Goal: Information Seeking & Learning: Learn about a topic

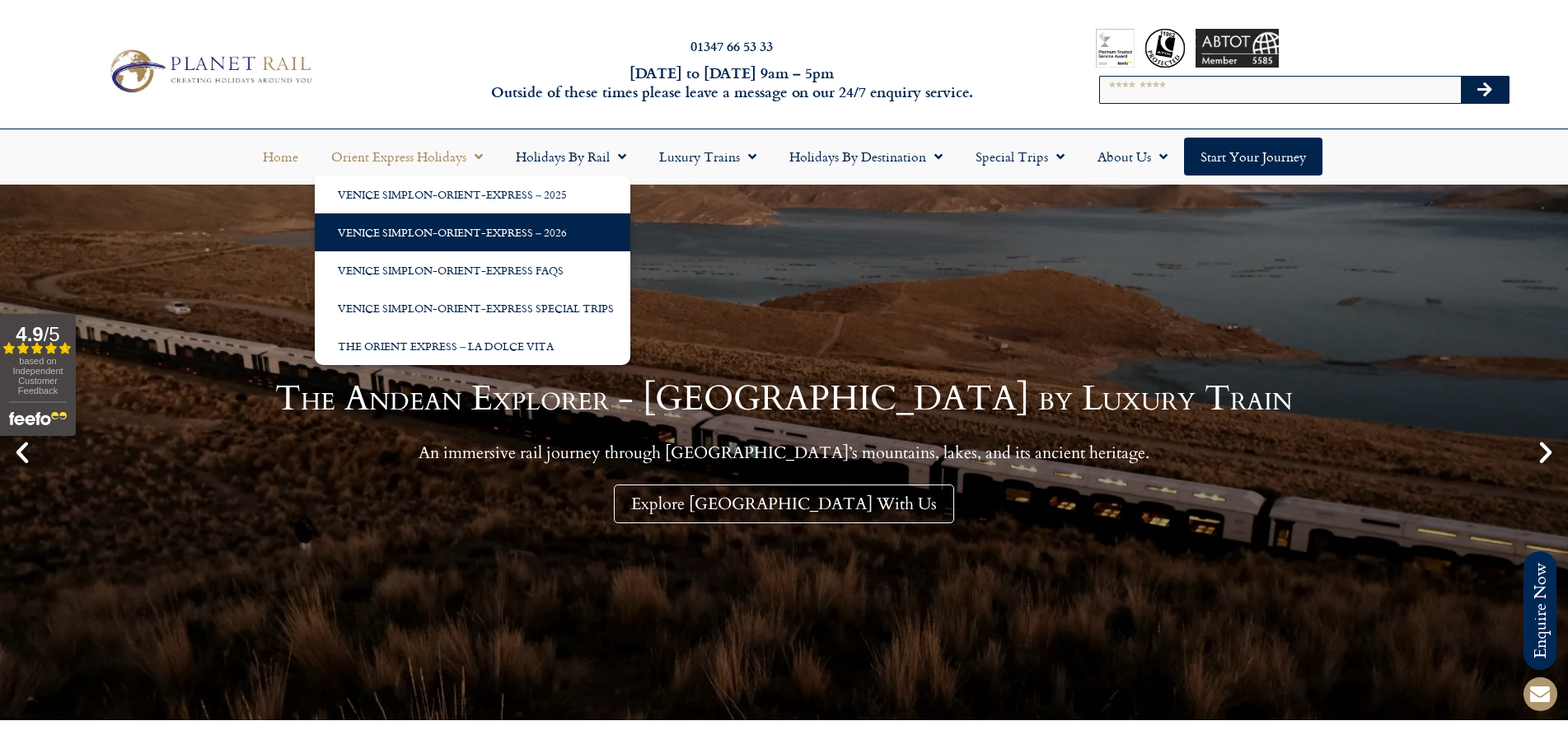
click at [426, 230] on link "Venice Simplon-Orient-Express – 2026" at bounding box center [473, 232] width 316 height 38
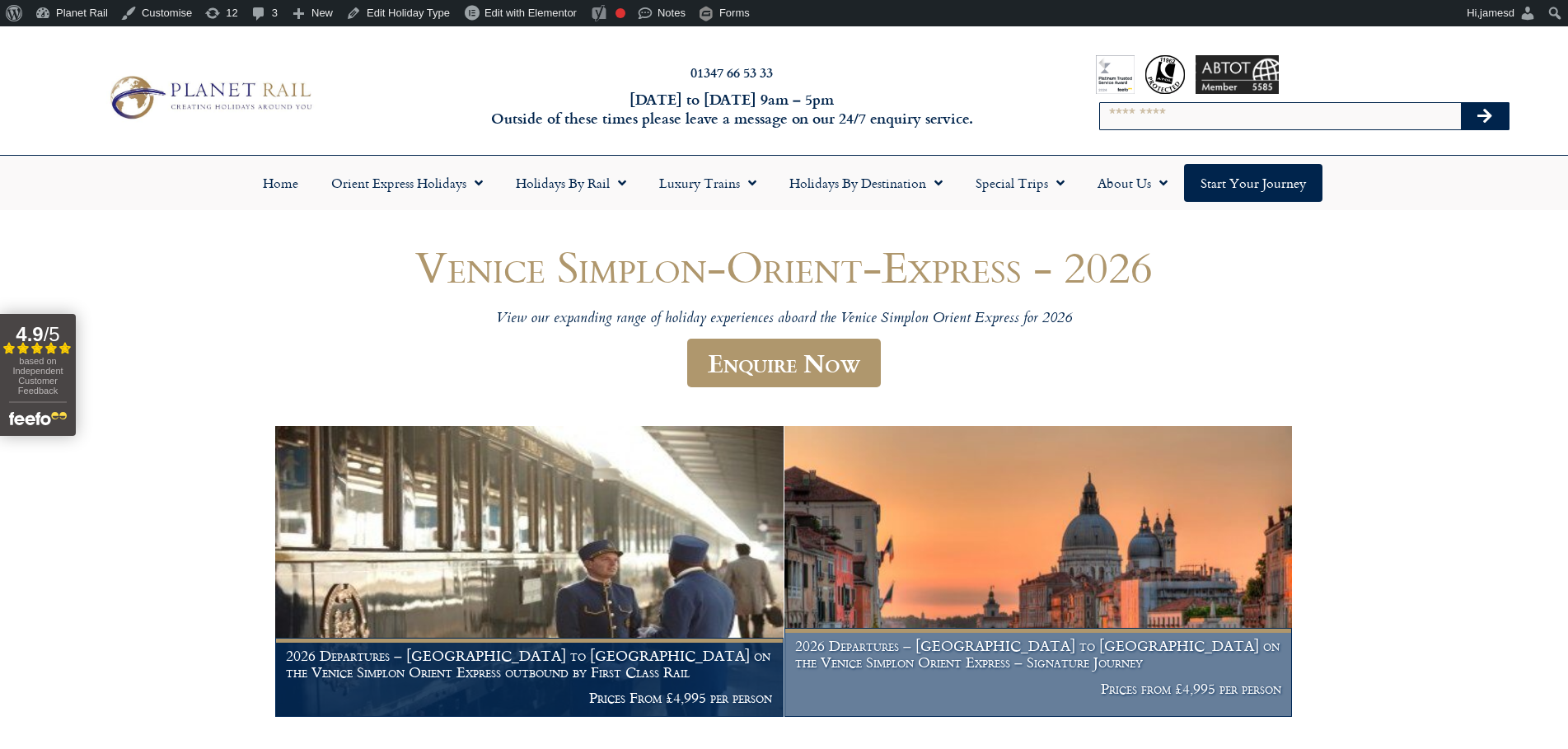
click at [890, 658] on h1 "2026 Departures – London to Venice on the Venice Simplon Orient Express – Signa…" at bounding box center [1038, 653] width 486 height 32
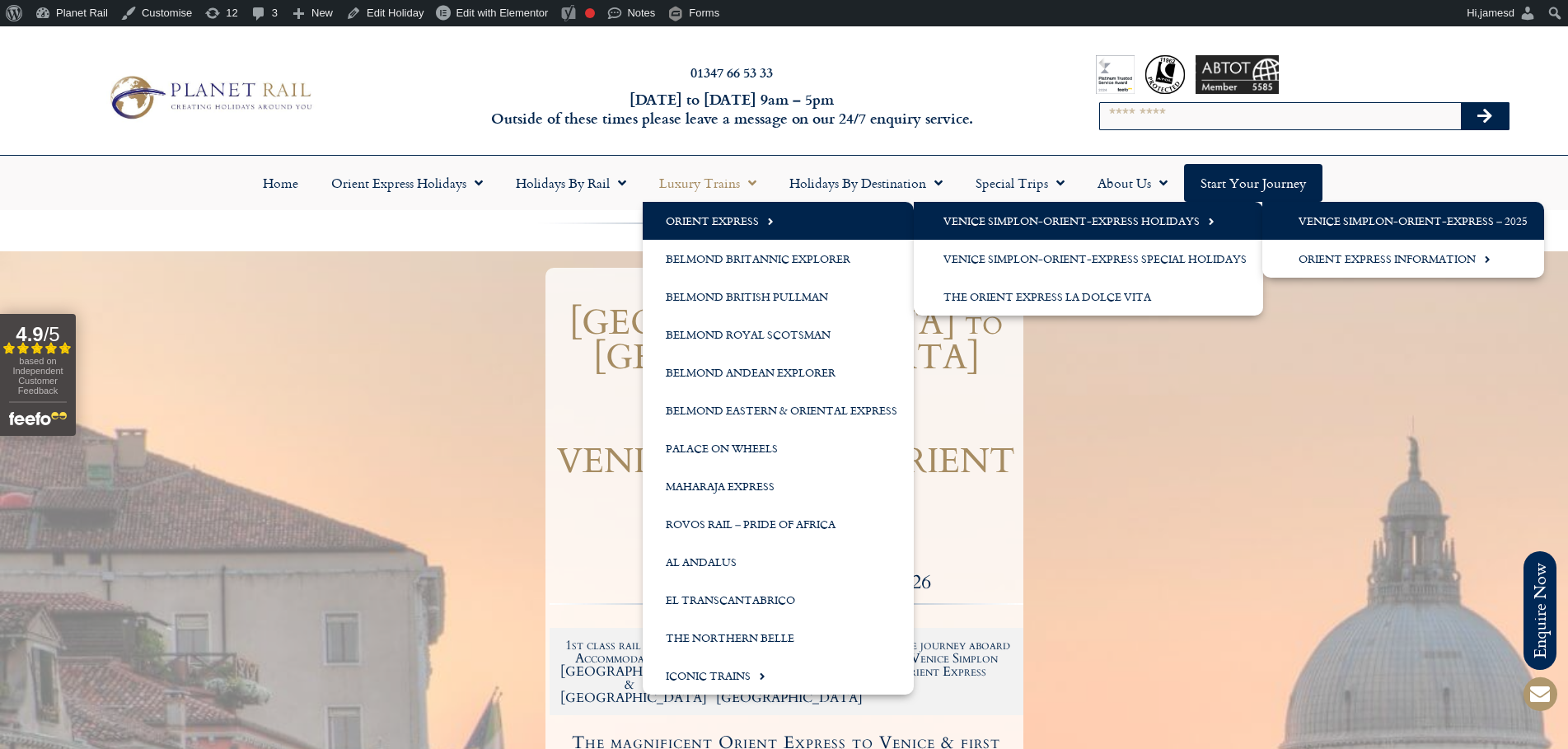
click at [1362, 236] on link "Venice Simplon-Orient-Express – 2025" at bounding box center [1402, 220] width 282 height 38
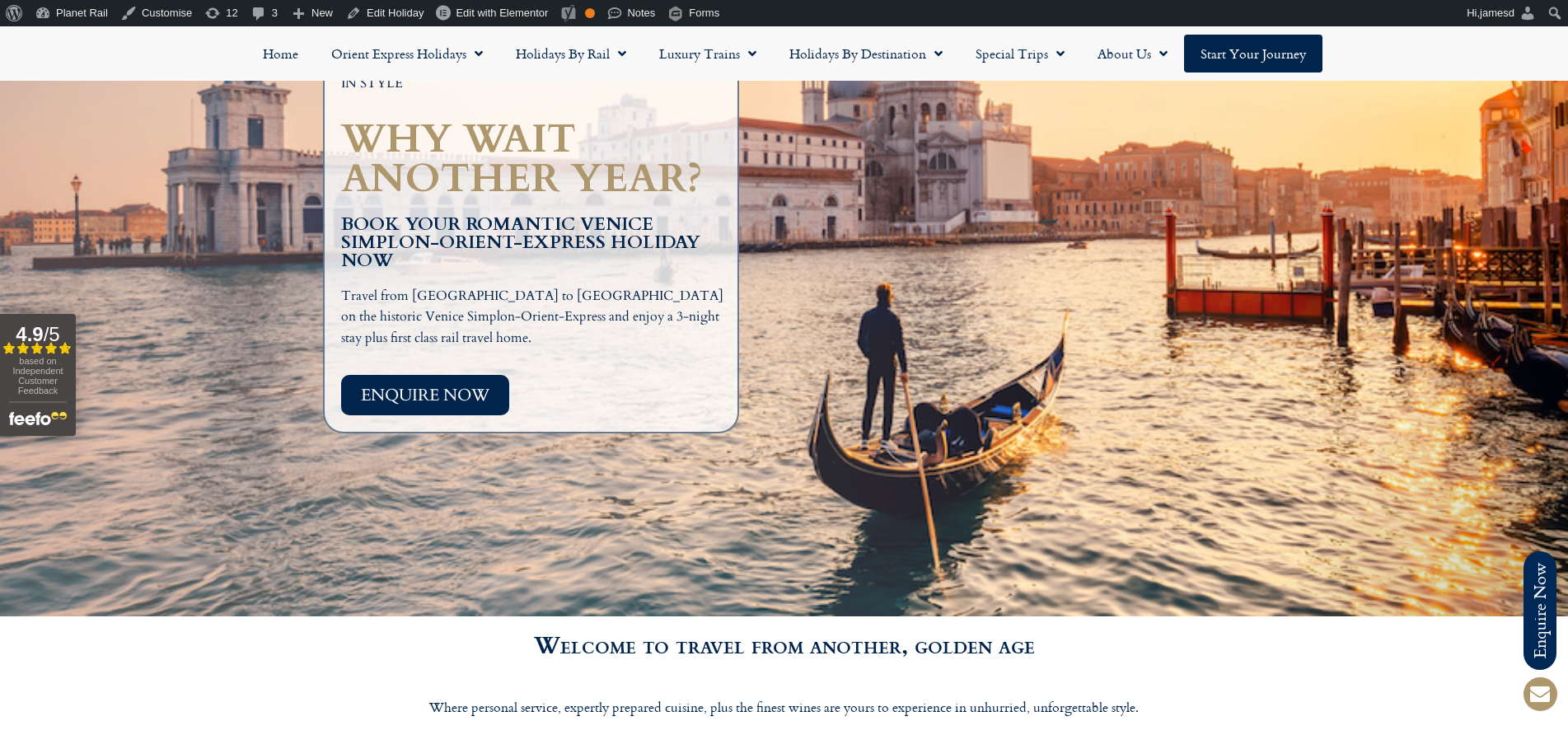
scroll to position [296, 0]
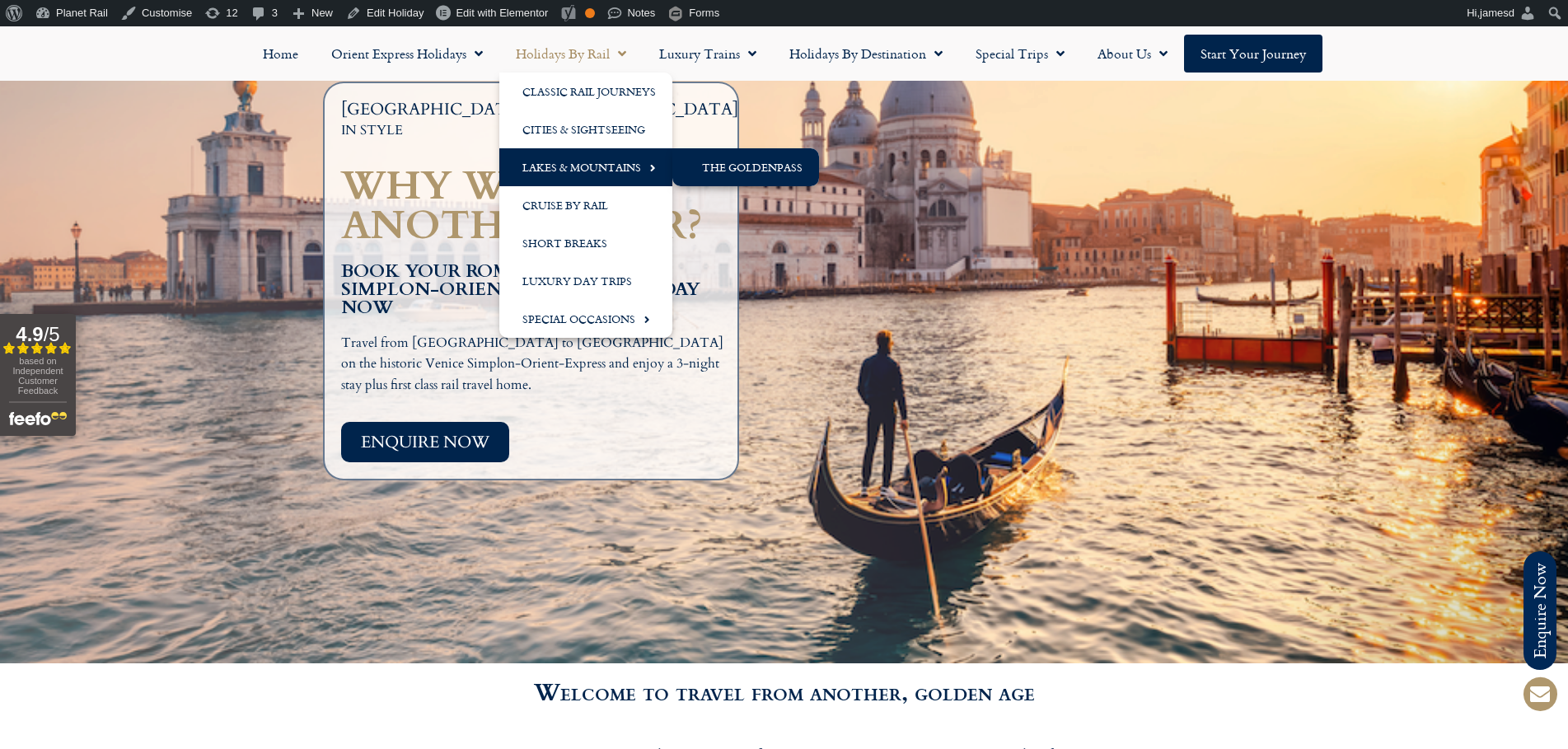
click at [746, 170] on link "The GoldenPass" at bounding box center [745, 167] width 146 height 38
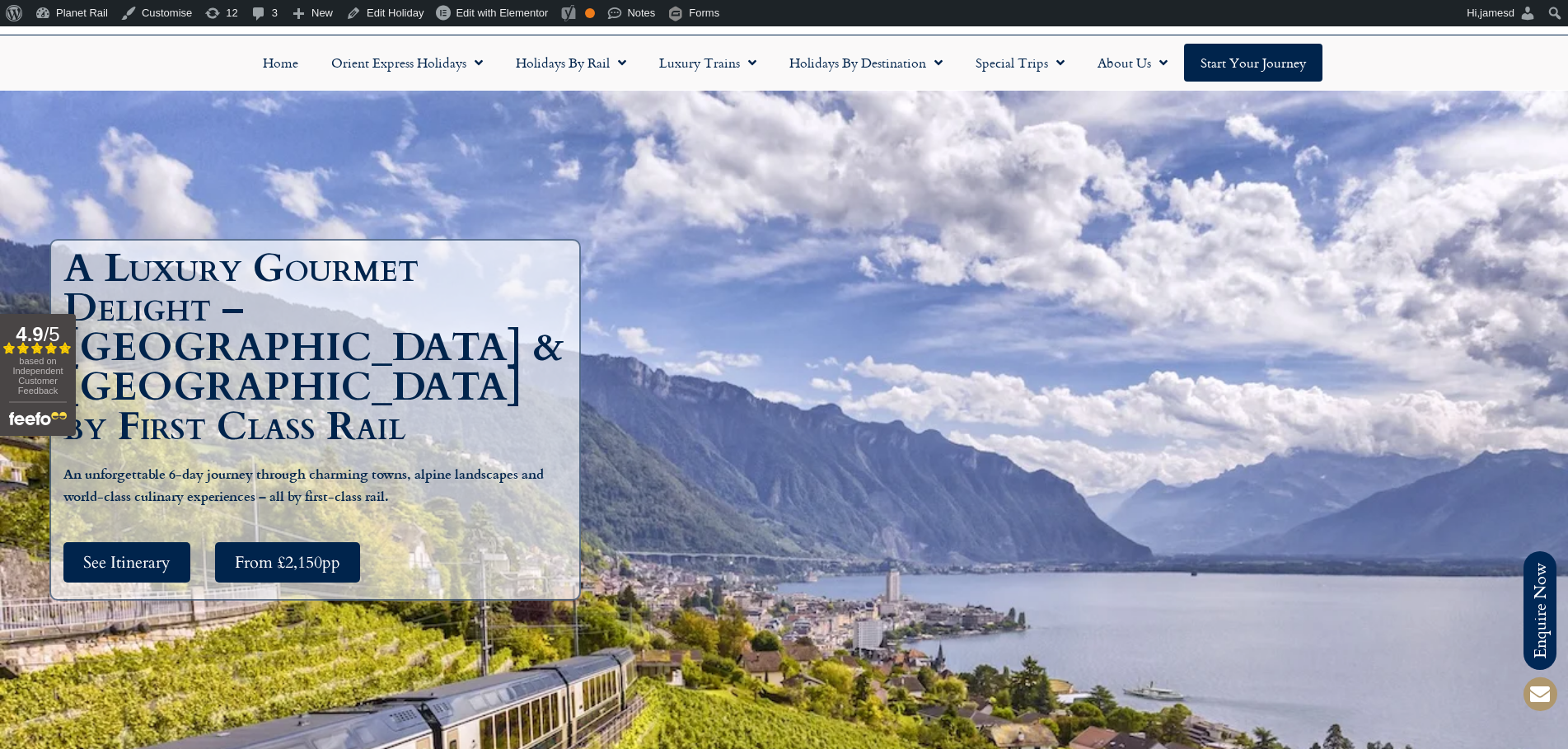
scroll to position [99, 0]
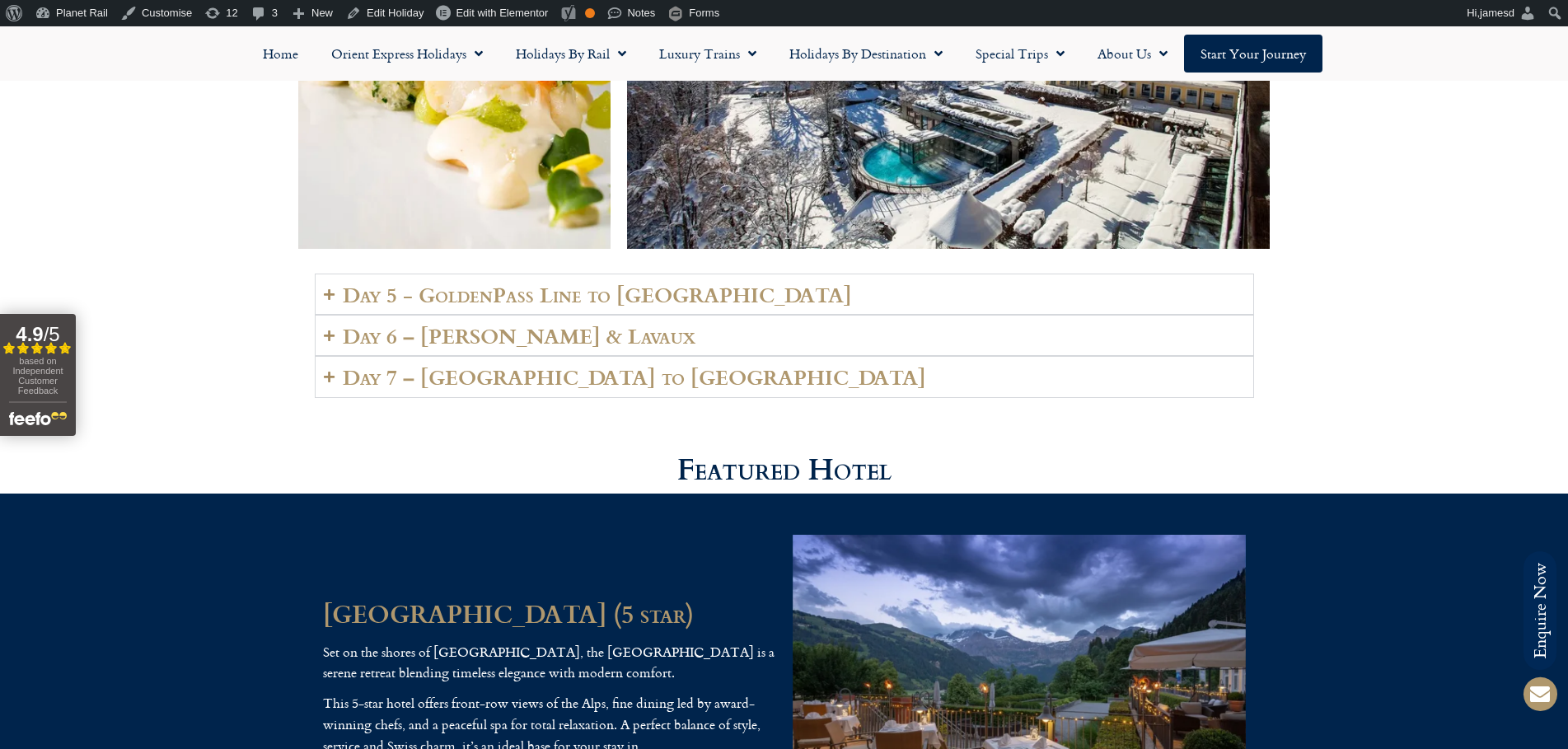
scroll to position [3561, 0]
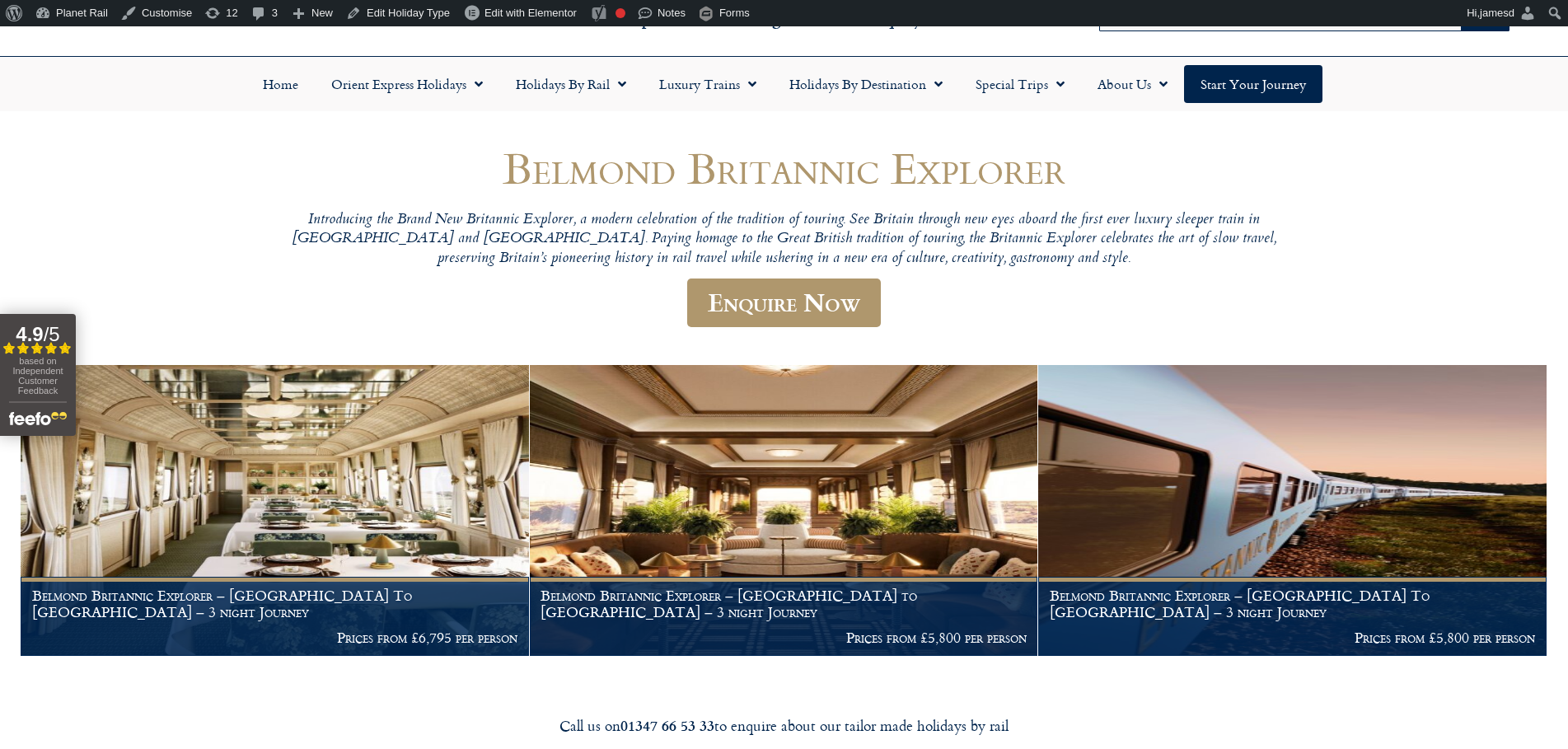
scroll to position [296, 0]
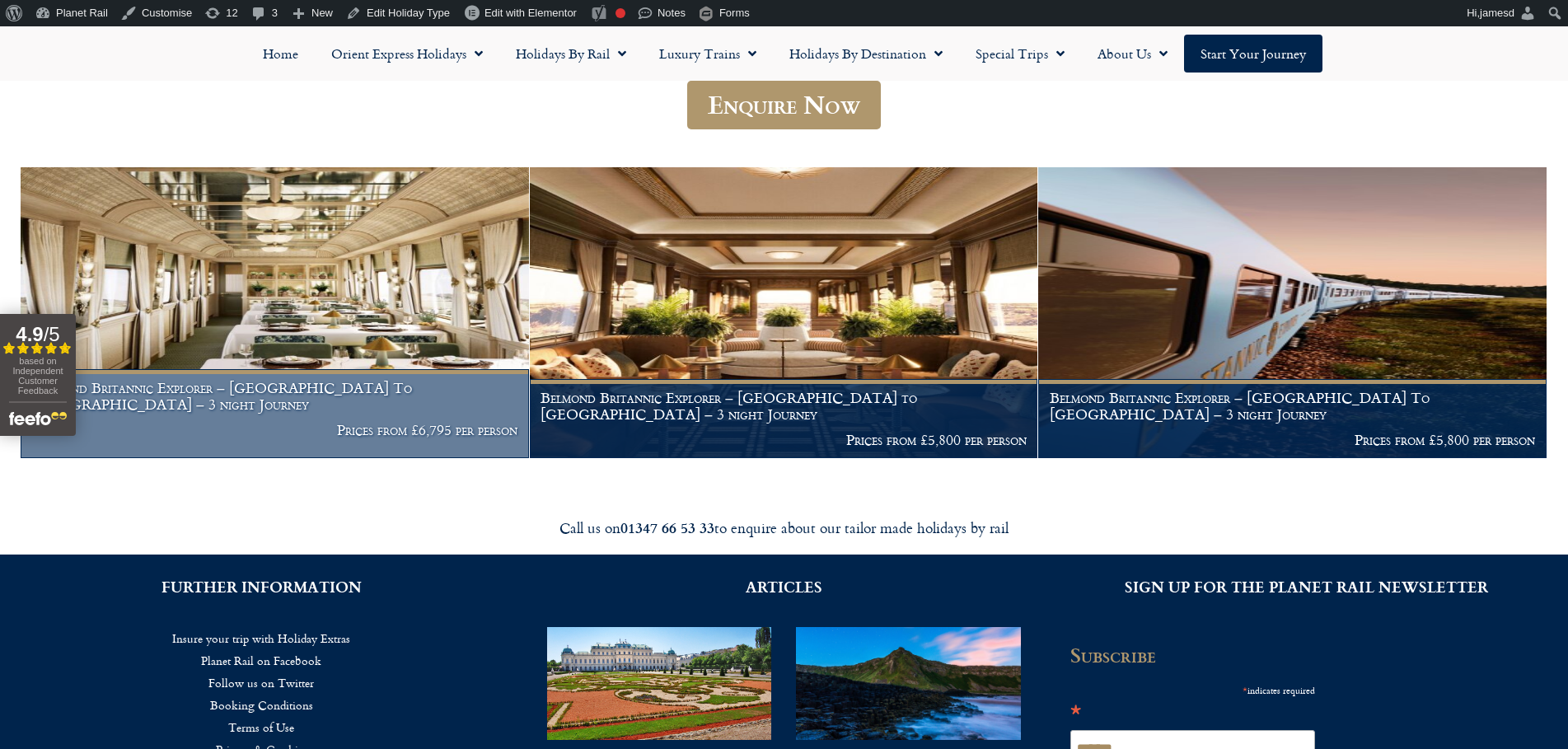
click at [455, 382] on h1 "Belmond Britannic Explorer – London To The Lake District – 3 night Journey" at bounding box center [275, 395] width 486 height 32
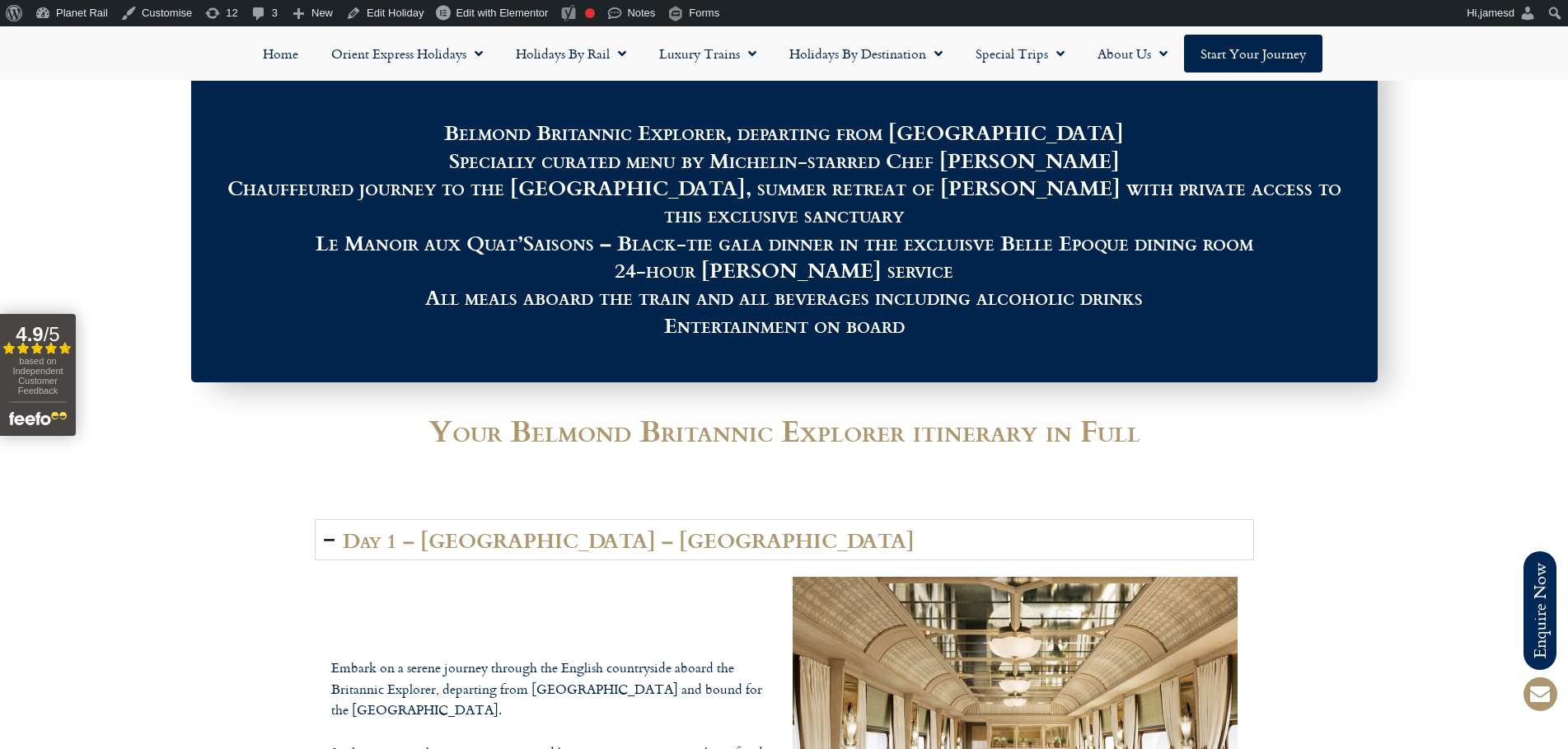
scroll to position [1979, 0]
